Goal: Learn about a topic: Learn about a topic

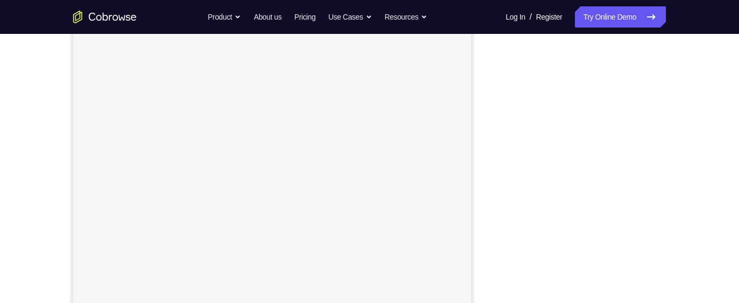
scroll to position [159, 0]
click at [495, 175] on div "Your Support Agent Your Customer Web iOS Android" at bounding box center [369, 138] width 593 height 391
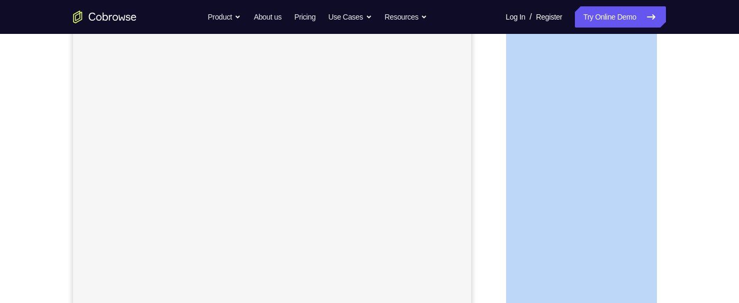
click at [495, 175] on div "Your Support Agent Your Customer Web iOS Android" at bounding box center [369, 138] width 593 height 391
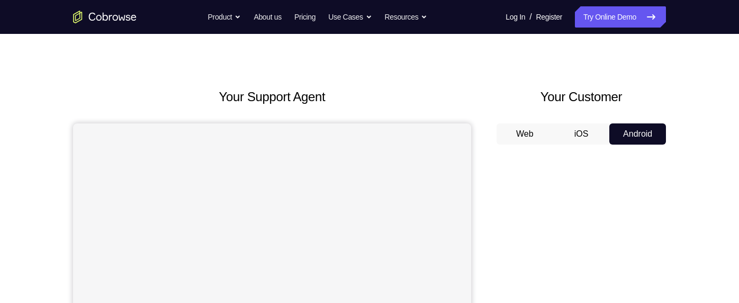
scroll to position [8, 0]
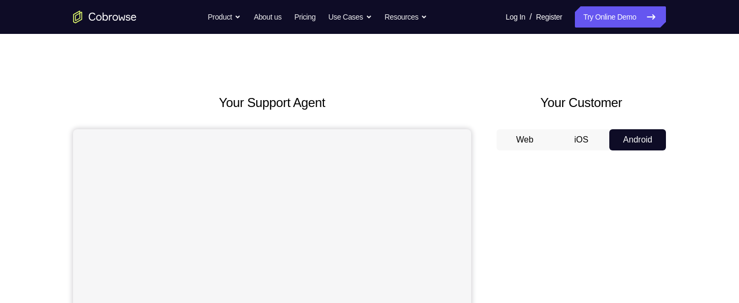
click at [580, 142] on button "iOS" at bounding box center [581, 139] width 57 height 21
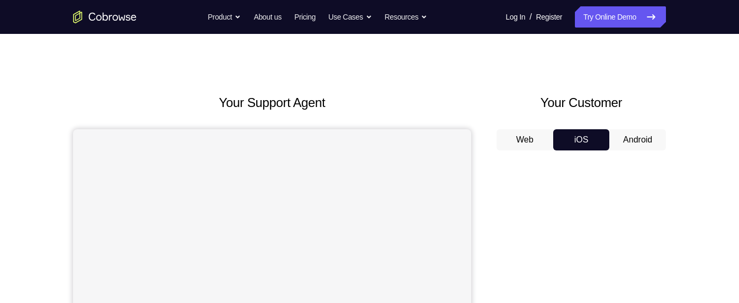
click at [629, 134] on button "Android" at bounding box center [637, 139] width 57 height 21
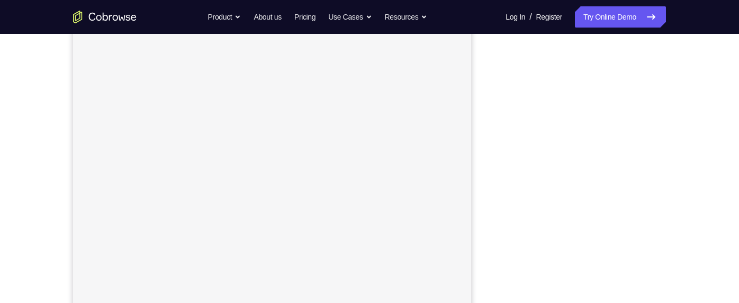
scroll to position [165, 0]
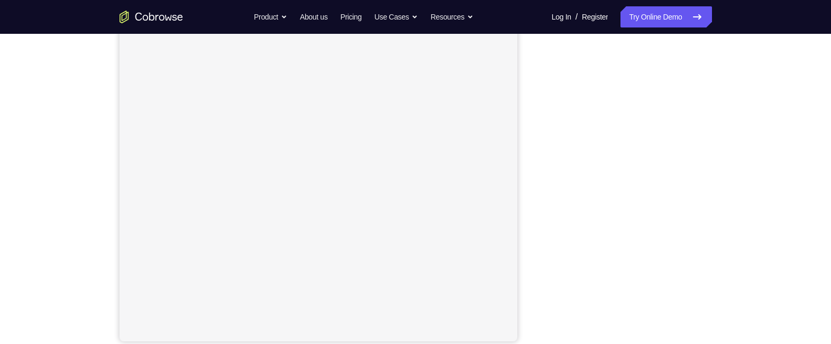
scroll to position [145, 0]
